Goal: Find specific page/section: Find specific page/section

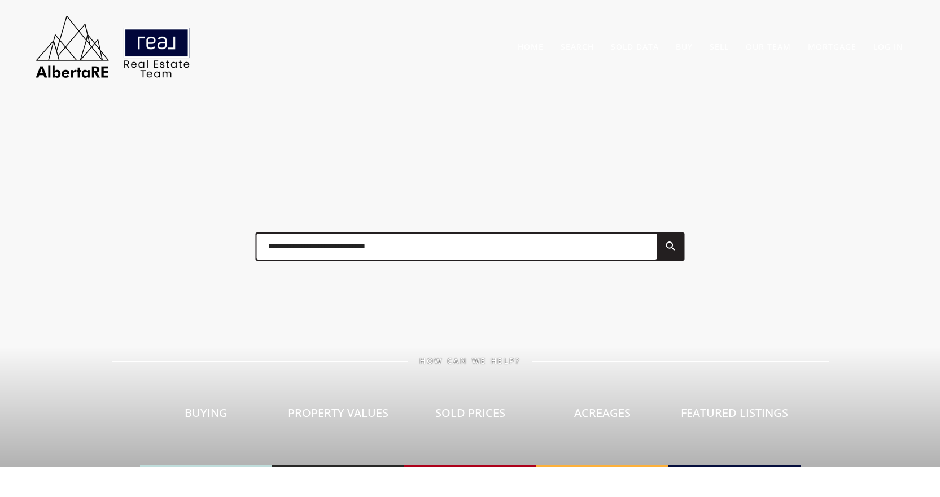
scroll to position [56, 0]
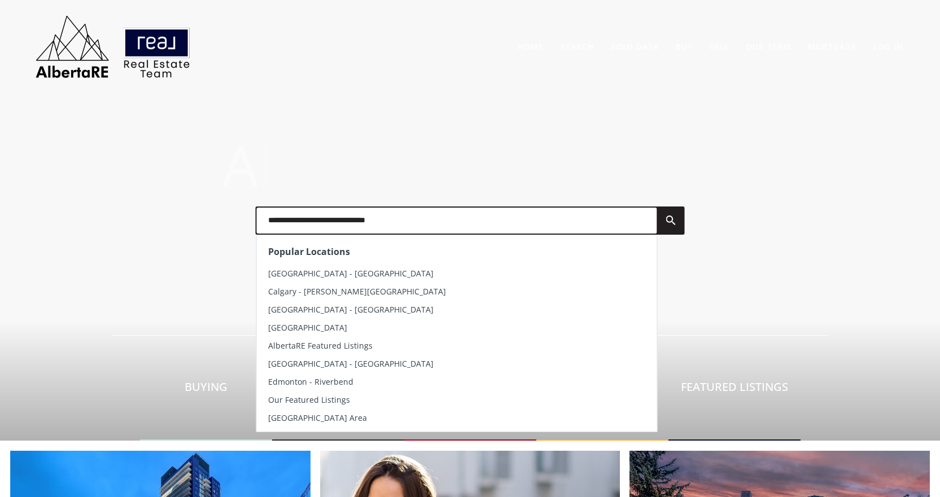
click at [380, 220] on input "text" at bounding box center [457, 221] width 400 height 26
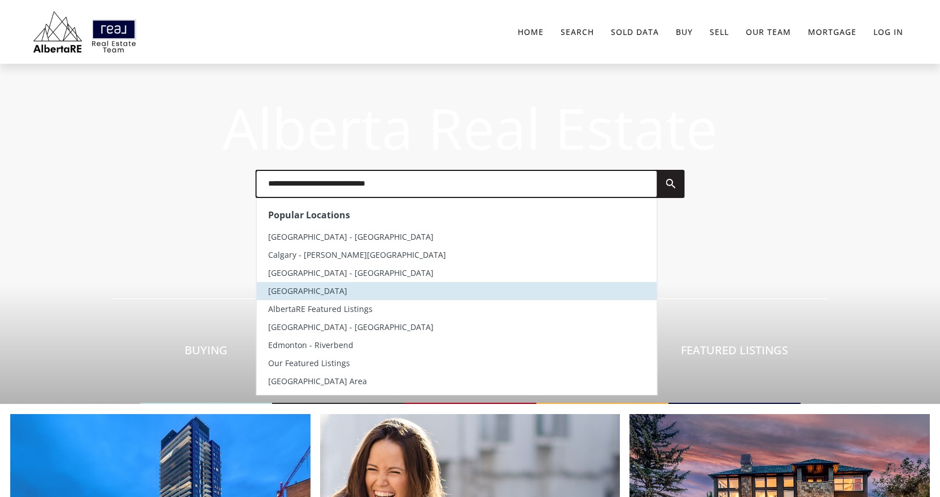
scroll to position [113, 0]
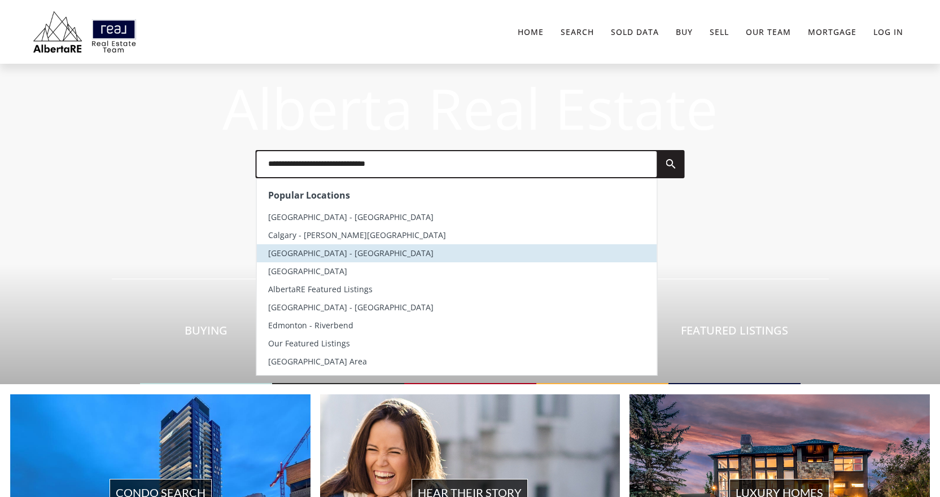
click at [327, 260] on li "[GEOGRAPHIC_DATA] - [GEOGRAPHIC_DATA]" at bounding box center [457, 253] width 400 height 18
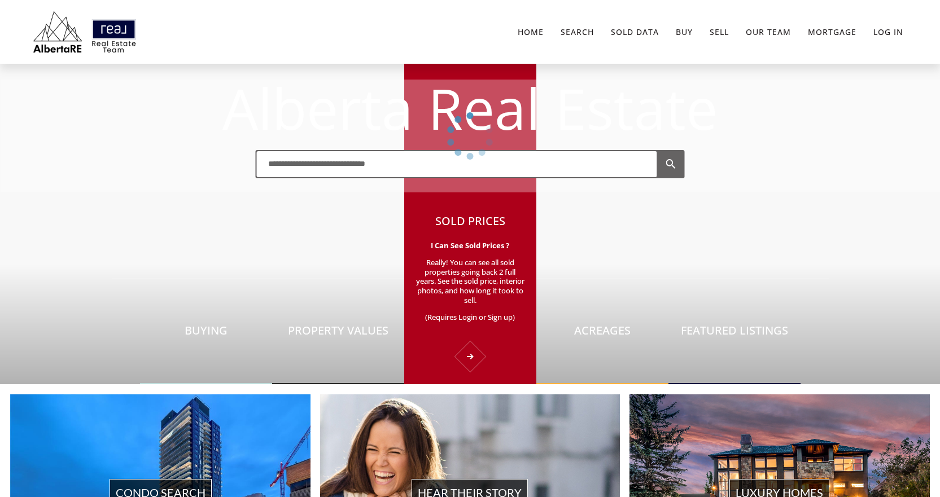
click at [460, 322] on p "(Requires Login or Sign up)" at bounding box center [471, 318] width 110 height 10
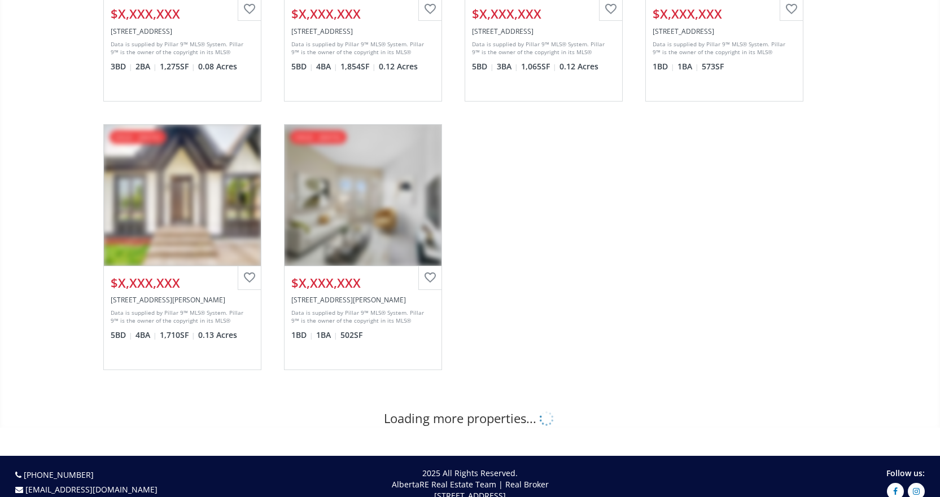
scroll to position [565, 0]
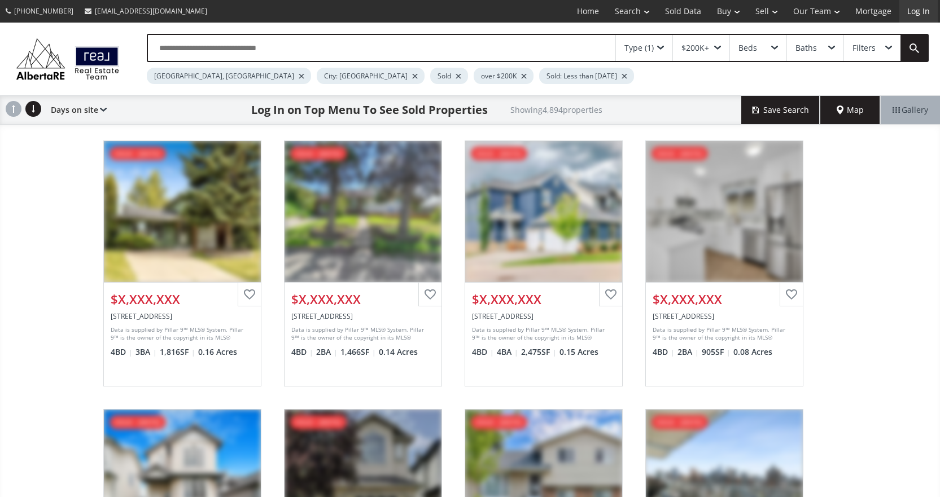
click at [929, 6] on link "Log In" at bounding box center [918, 11] width 38 height 23
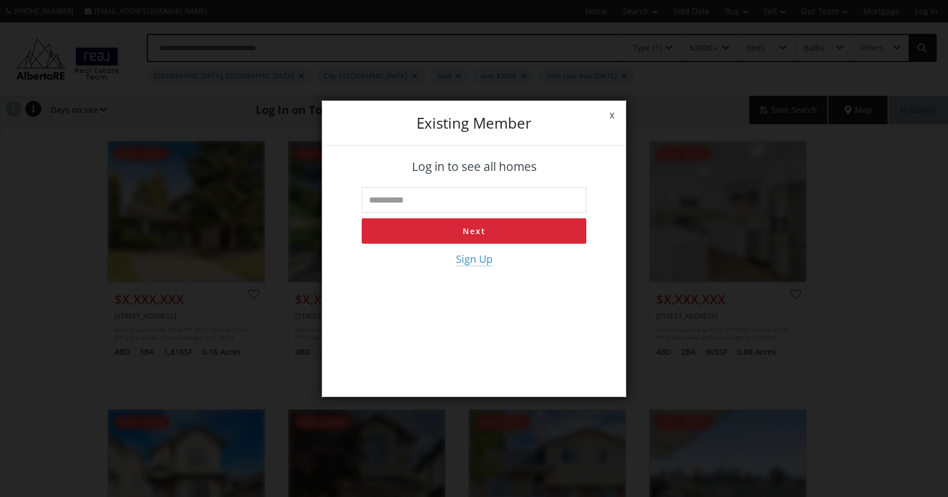
click at [613, 115] on link "x" at bounding box center [612, 115] width 28 height 32
